Goal: Task Accomplishment & Management: Use online tool/utility

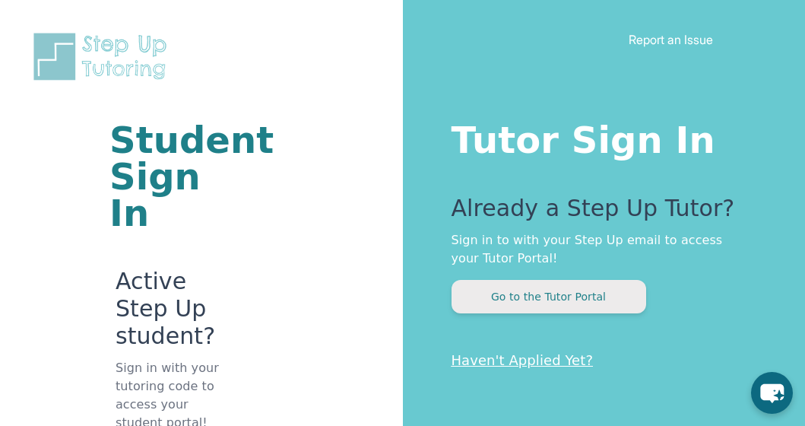
click at [518, 293] on button "Go to the Tutor Portal" at bounding box center [549, 296] width 195 height 33
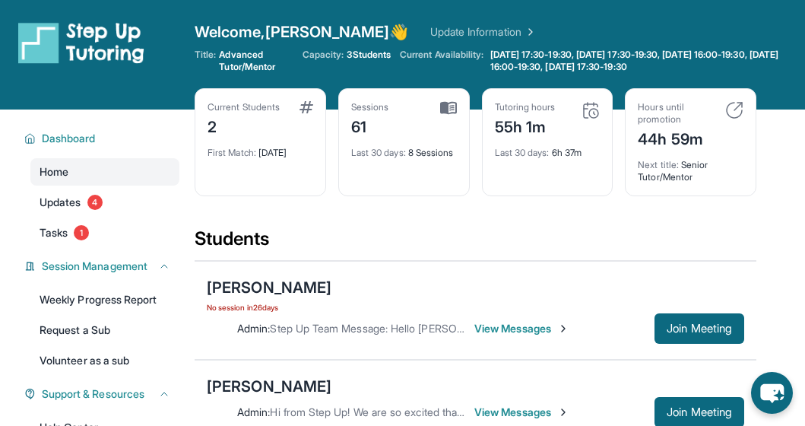
click at [511, 336] on div "Admin : Step Up Team Message: Hello [PERSON_NAME] and [PERSON_NAME]! 🌟 We're ex…" at bounding box center [475, 328] width 537 height 30
click at [511, 334] on span "View Messages" at bounding box center [521, 328] width 95 height 15
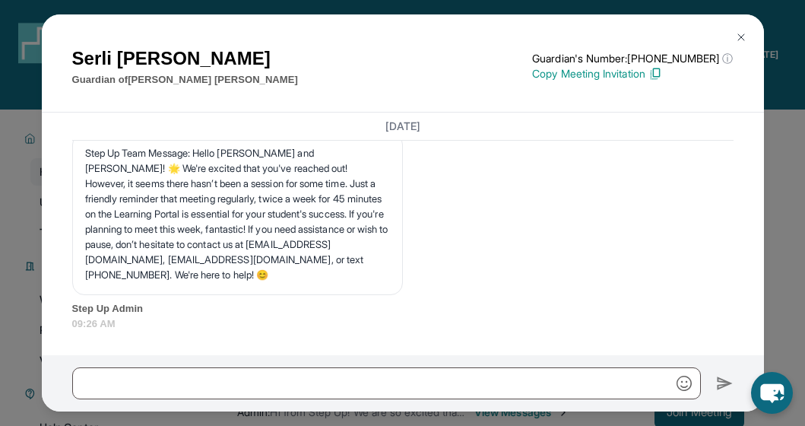
scroll to position [22536, 0]
click at [740, 37] on img at bounding box center [741, 37] width 12 height 12
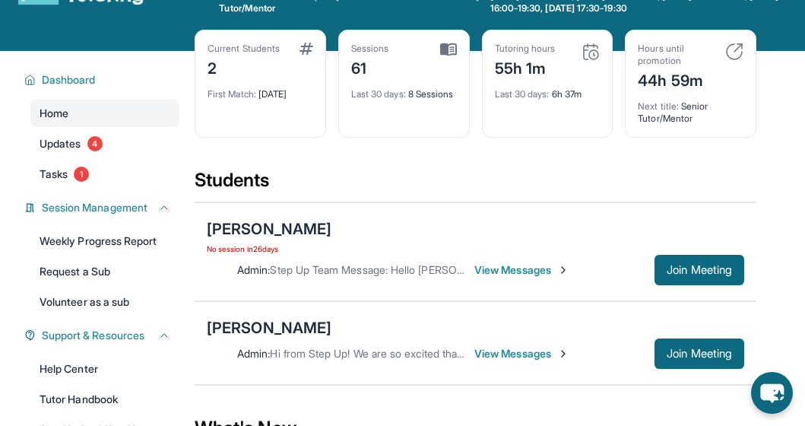
scroll to position [59, 0]
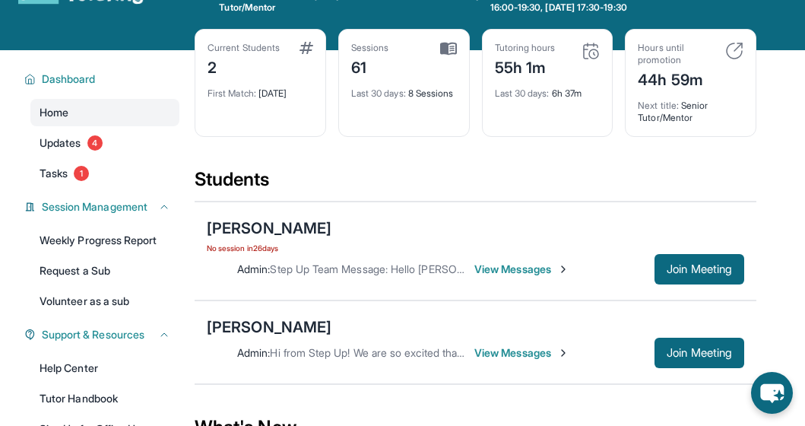
click at [526, 356] on span "View Messages" at bounding box center [521, 352] width 95 height 15
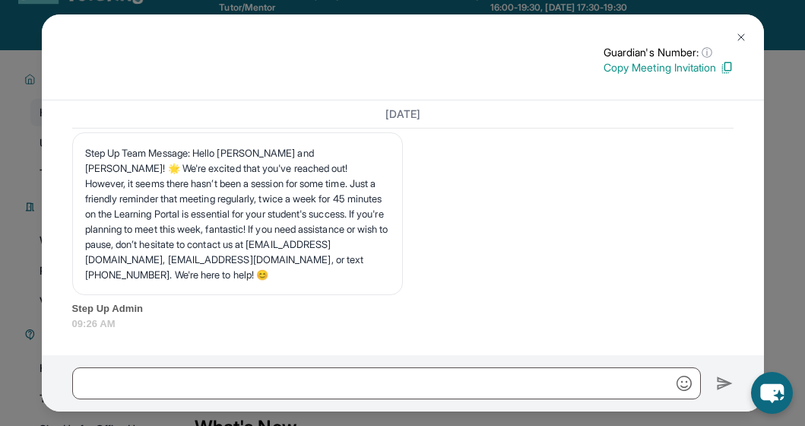
scroll to position [21798, 0]
click at [743, 38] on img at bounding box center [741, 37] width 12 height 12
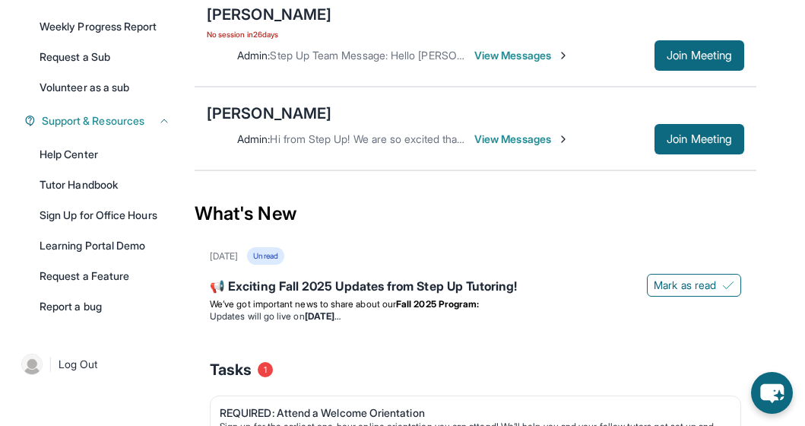
scroll to position [277, 0]
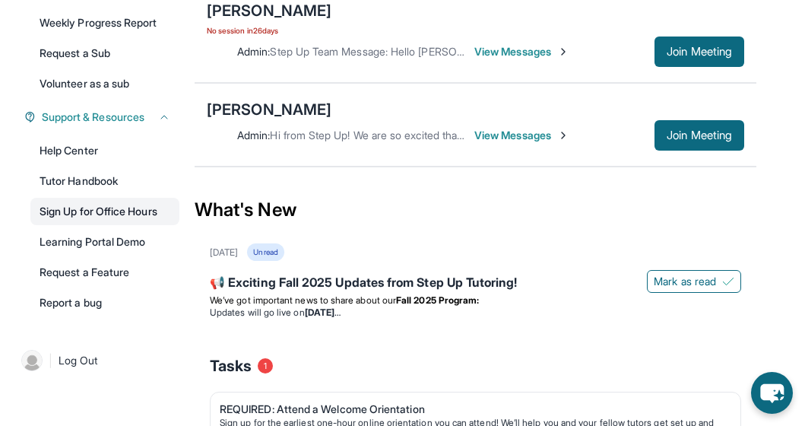
click at [141, 201] on link "Sign Up for Office Hours" at bounding box center [104, 211] width 149 height 27
